Goal: Task Accomplishment & Management: Manage account settings

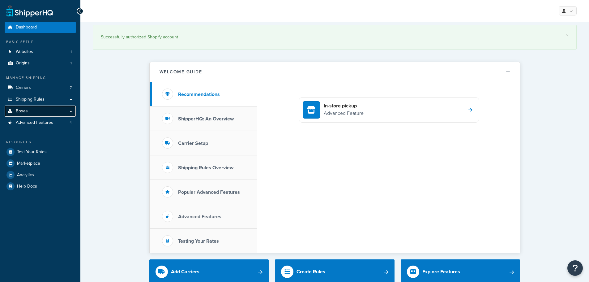
click at [34, 112] on link "Boxes" at bounding box center [40, 110] width 71 height 11
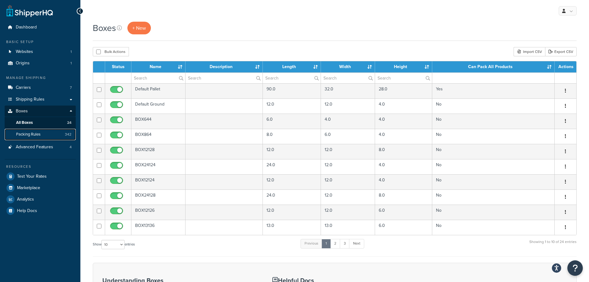
click at [24, 133] on span "Packing Rules" at bounding box center [28, 134] width 24 height 5
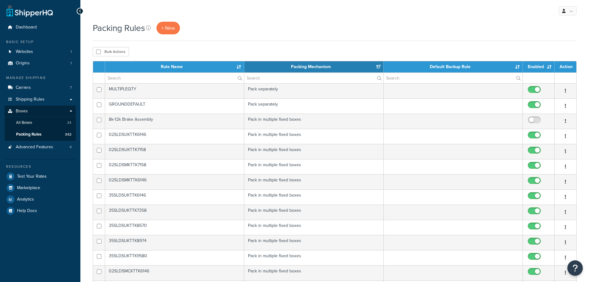
select select "15"
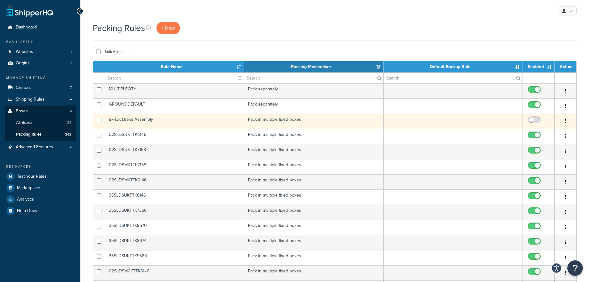
click at [180, 119] on td "8k-12k Brake Assembly" at bounding box center [174, 121] width 139 height 15
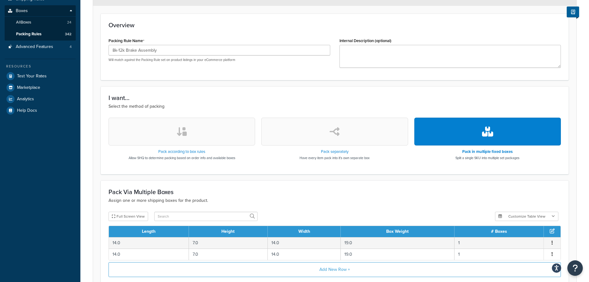
scroll to position [38, 0]
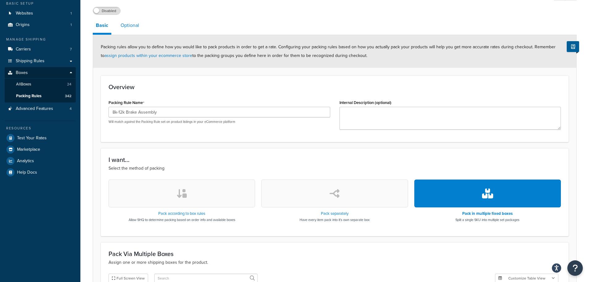
click at [123, 19] on link "Optional" at bounding box center [130, 25] width 25 height 15
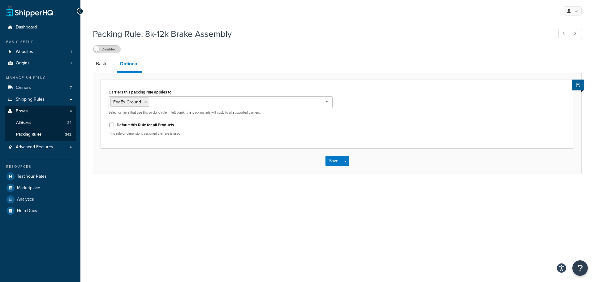
click at [154, 102] on input "Carriers this packing rule applies to" at bounding box center [178, 101] width 55 height 7
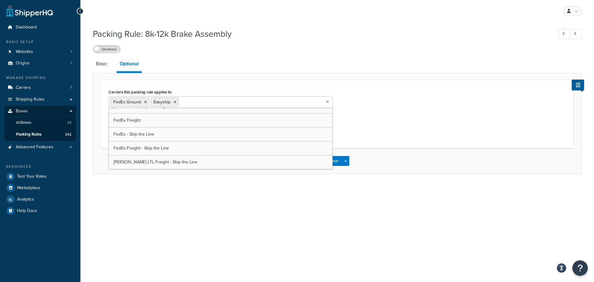
scroll to position [8, 0]
click at [165, 204] on div "My Profile Billing Global Settings Contact Us Logout Packing Rule: 8k-12k Brake…" at bounding box center [336, 141] width 513 height 282
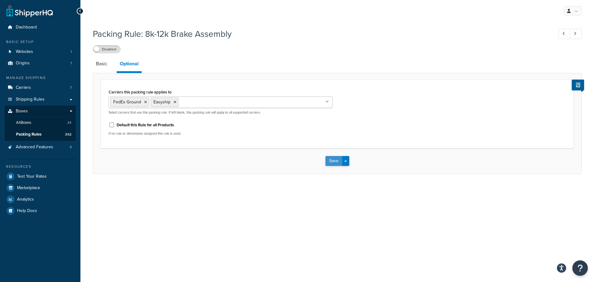
click at [329, 160] on button "Save" at bounding box center [333, 161] width 17 height 10
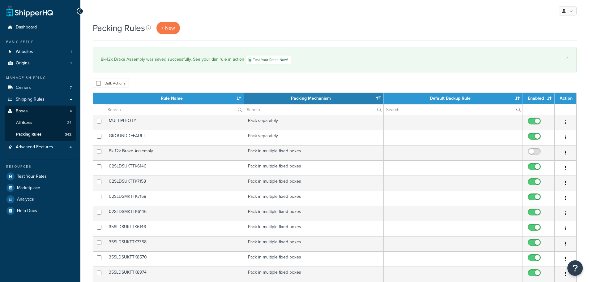
select select "15"
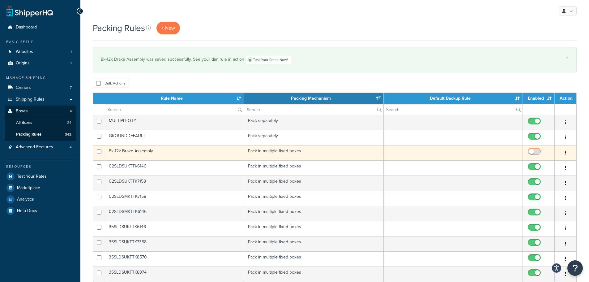
click at [538, 151] on input "checkbox" at bounding box center [535, 153] width 17 height 8
checkbox input "true"
